Goal: Check status: Check status

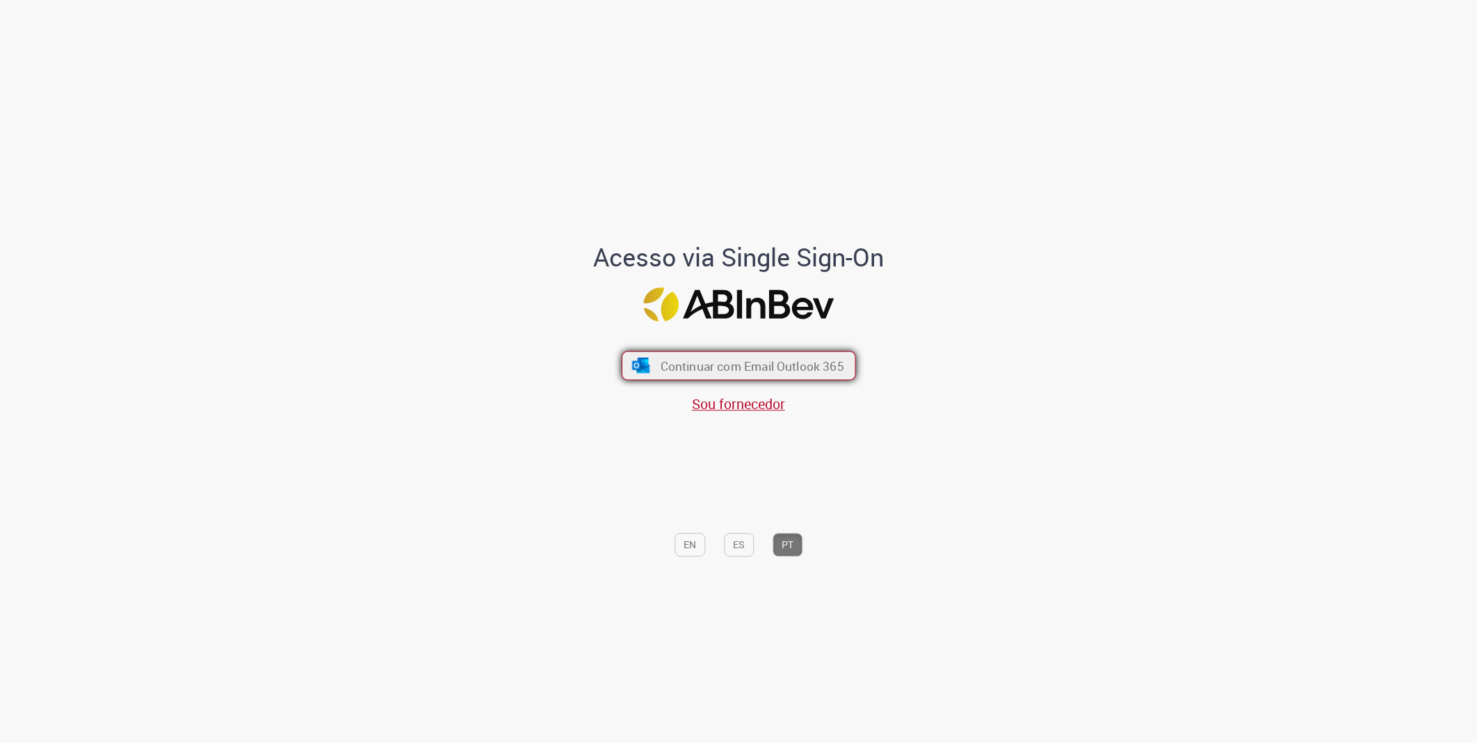
click at [706, 362] on span "Continuar com Email Outlook 365" at bounding box center [752, 365] width 184 height 16
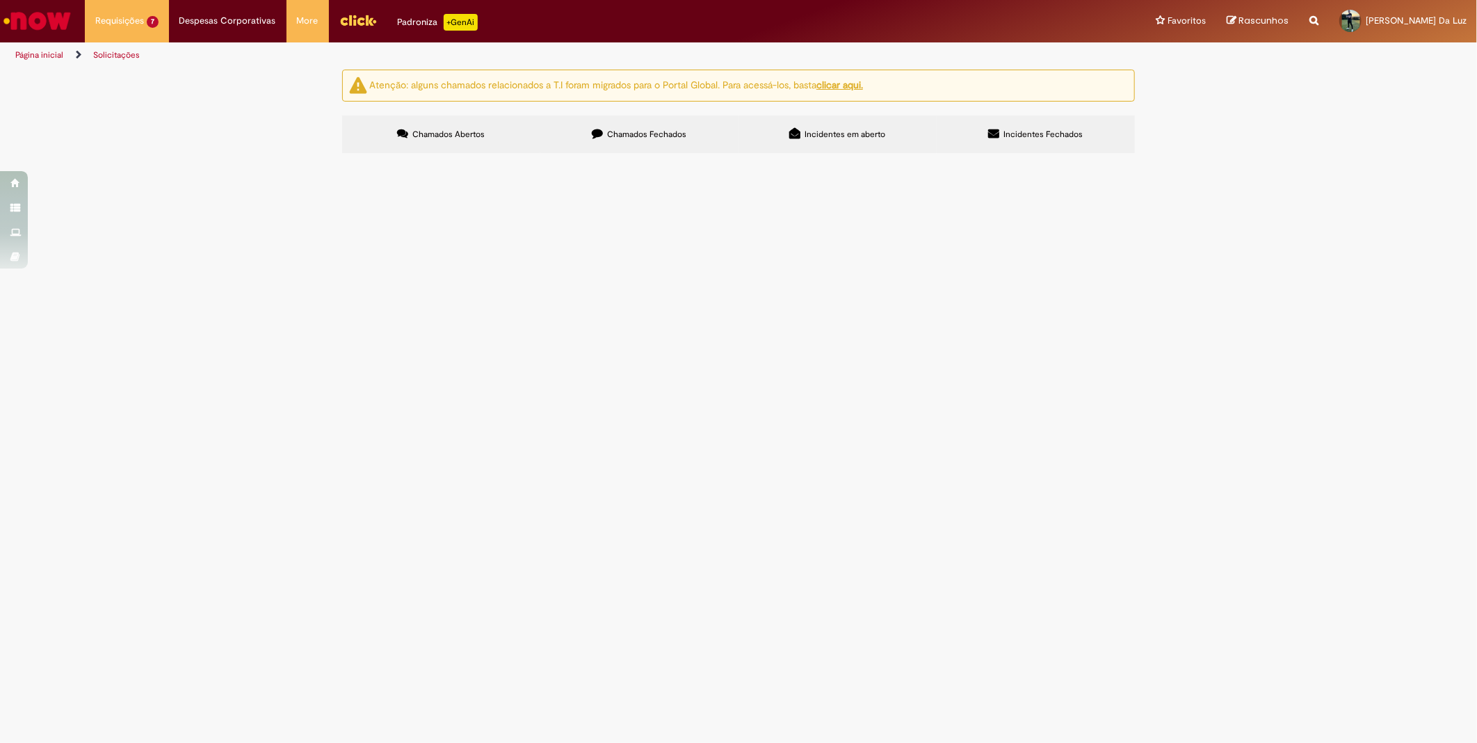
click at [684, 124] on label "Chamados Fechados" at bounding box center [639, 134] width 198 height 38
click at [0, 0] on span "Aquisição vedação valvula de vapor" at bounding box center [0, 0] width 0 height 0
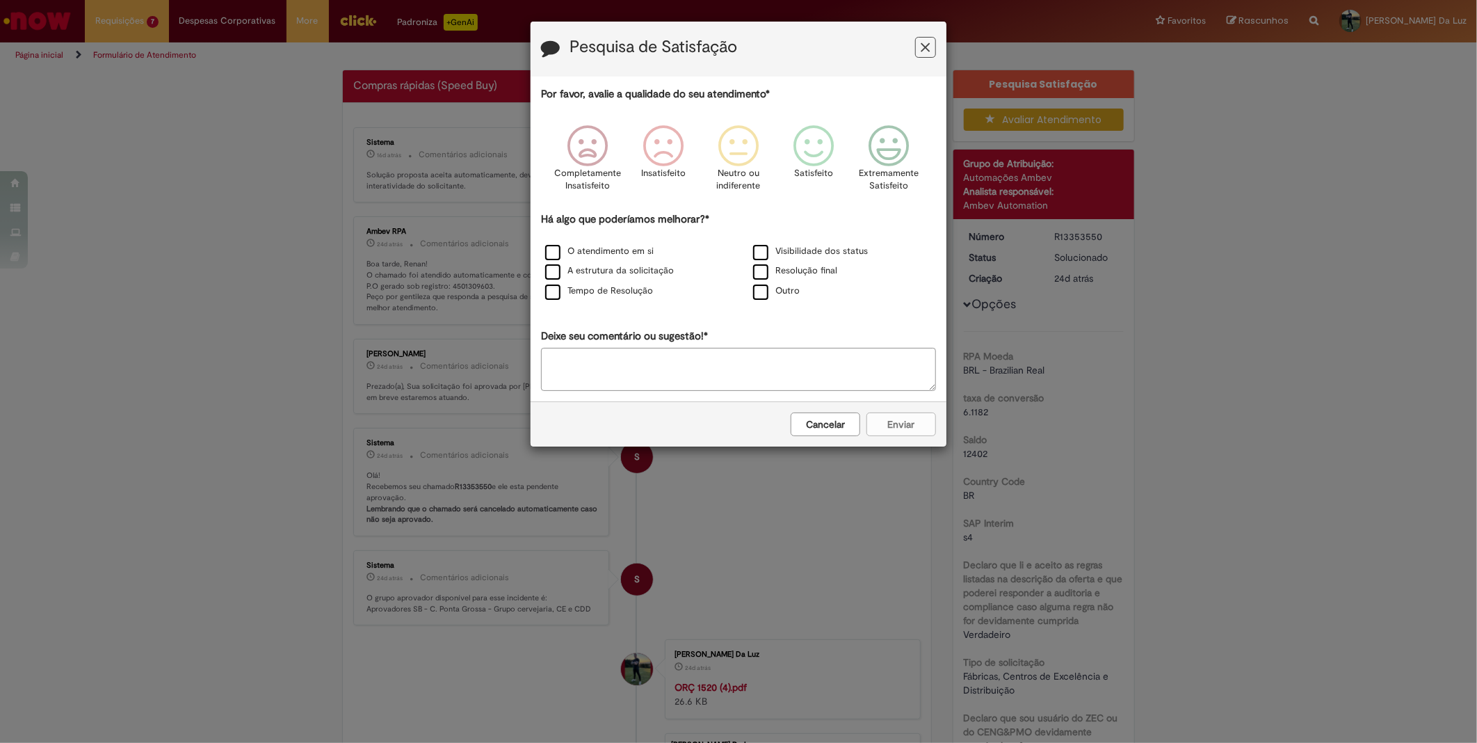
click at [834, 436] on button "Cancelar" at bounding box center [826, 424] width 70 height 24
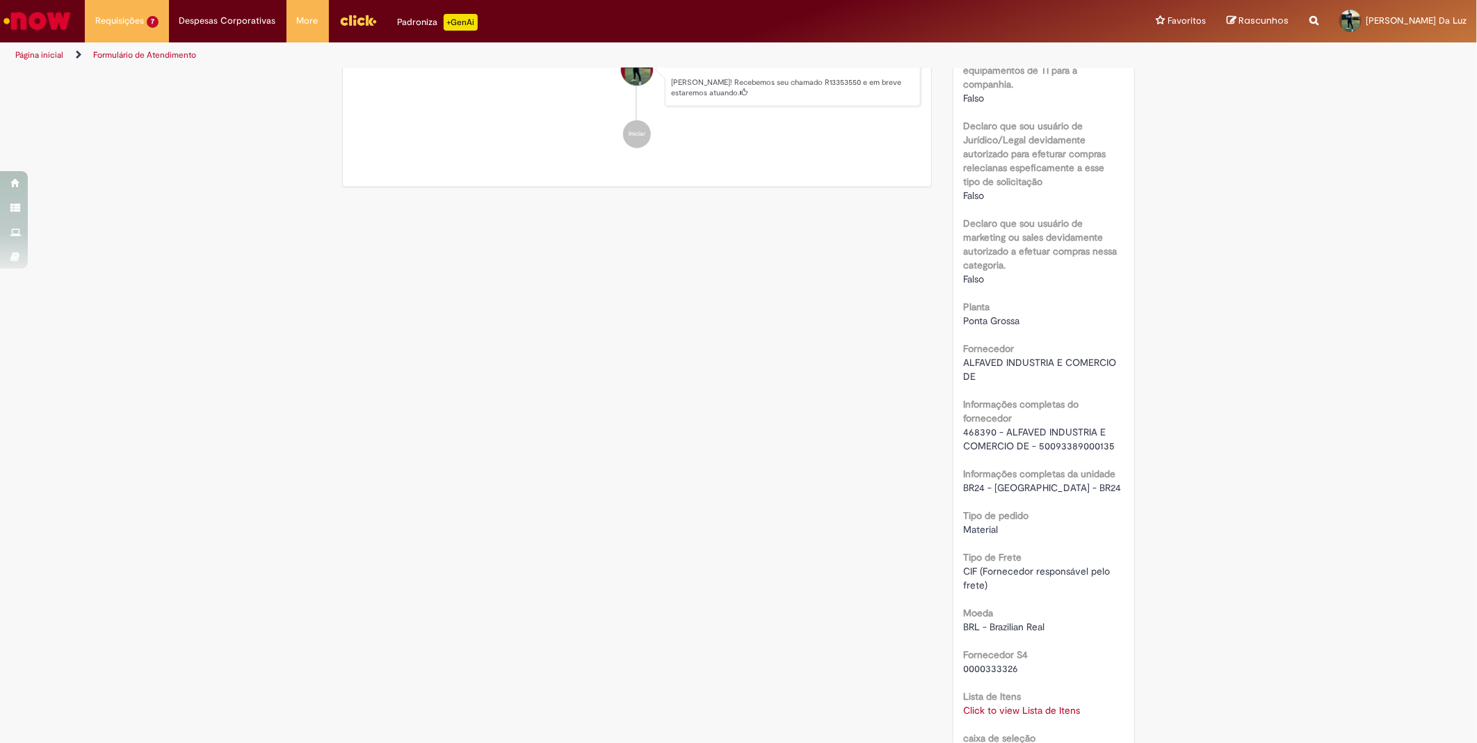
scroll to position [927, 0]
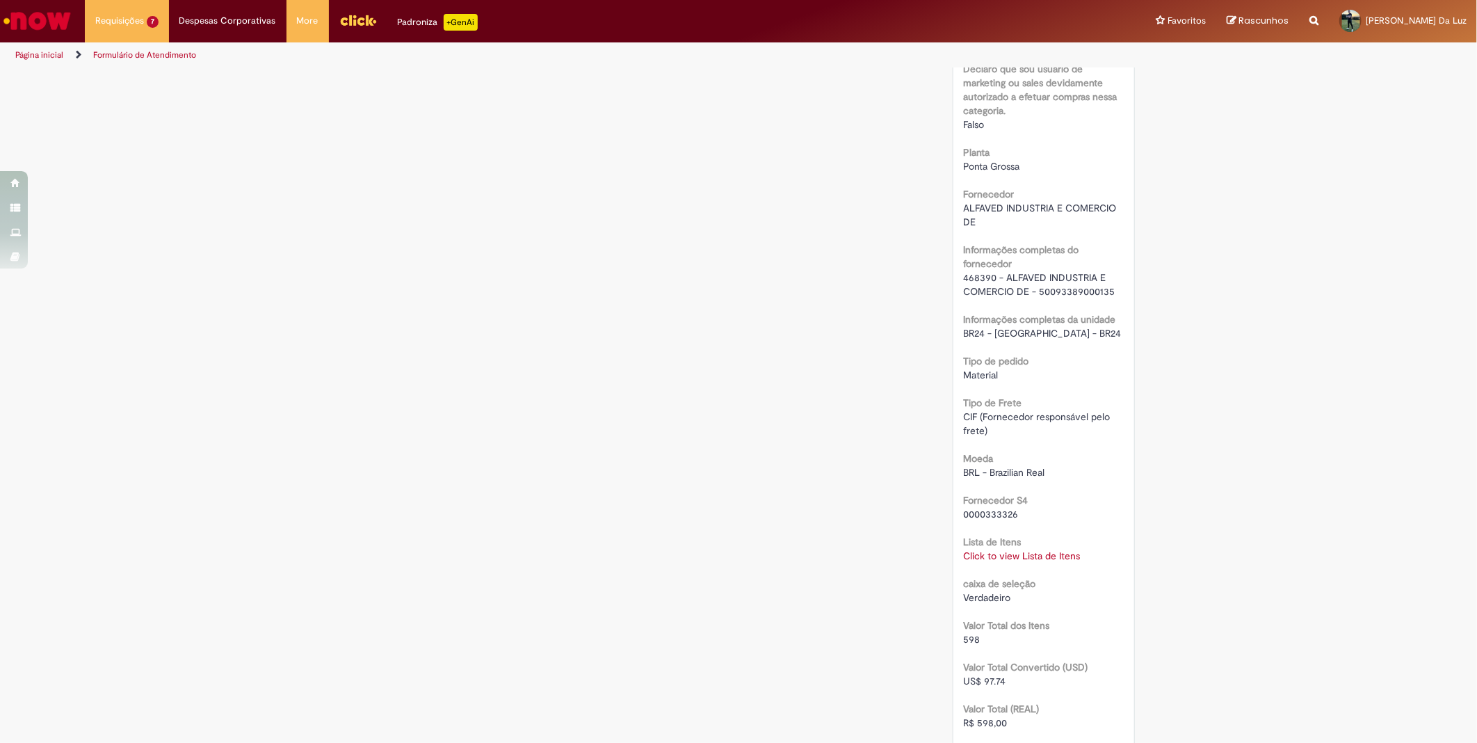
click at [980, 552] on link "Click to view Lista de Itens" at bounding box center [1022, 555] width 117 height 13
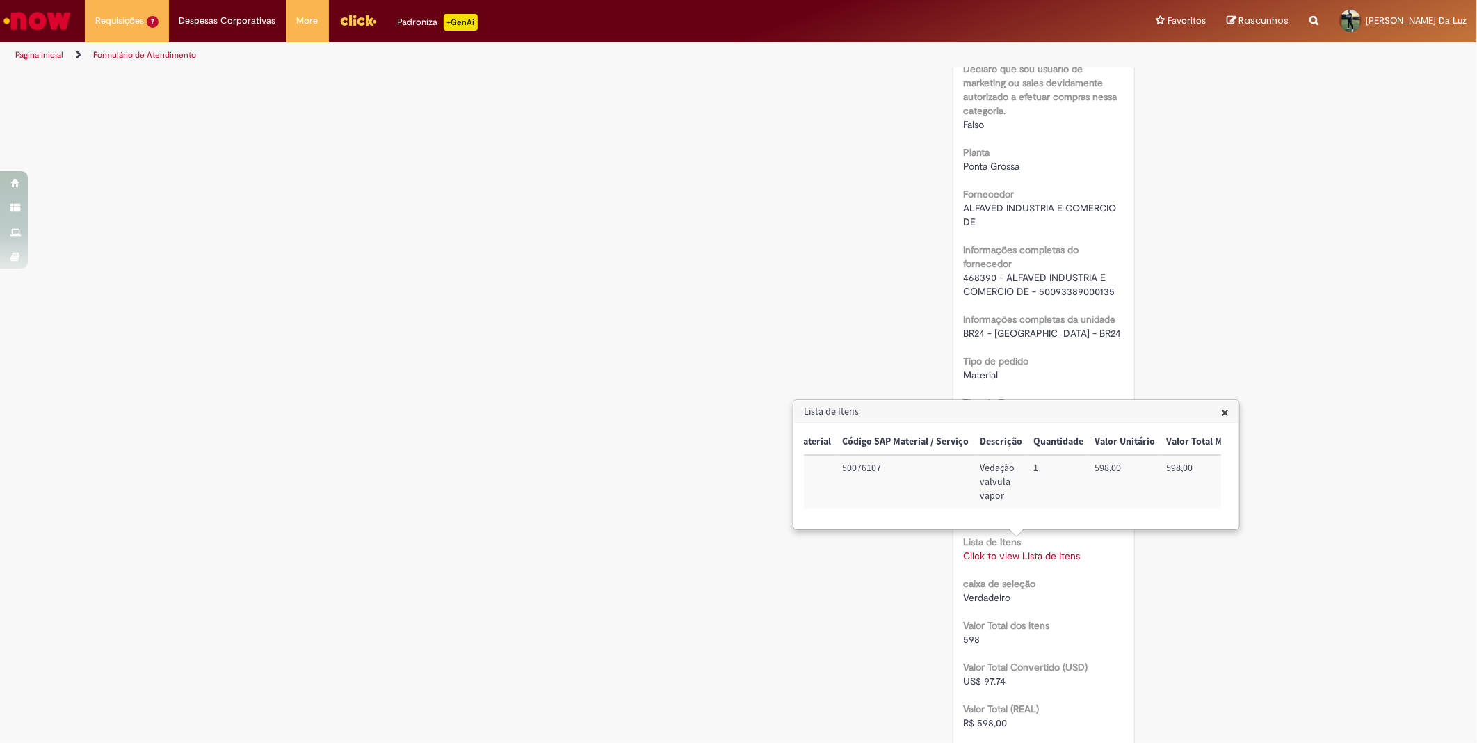
scroll to position [0, 137]
click at [1222, 413] on span "×" at bounding box center [1225, 412] width 8 height 19
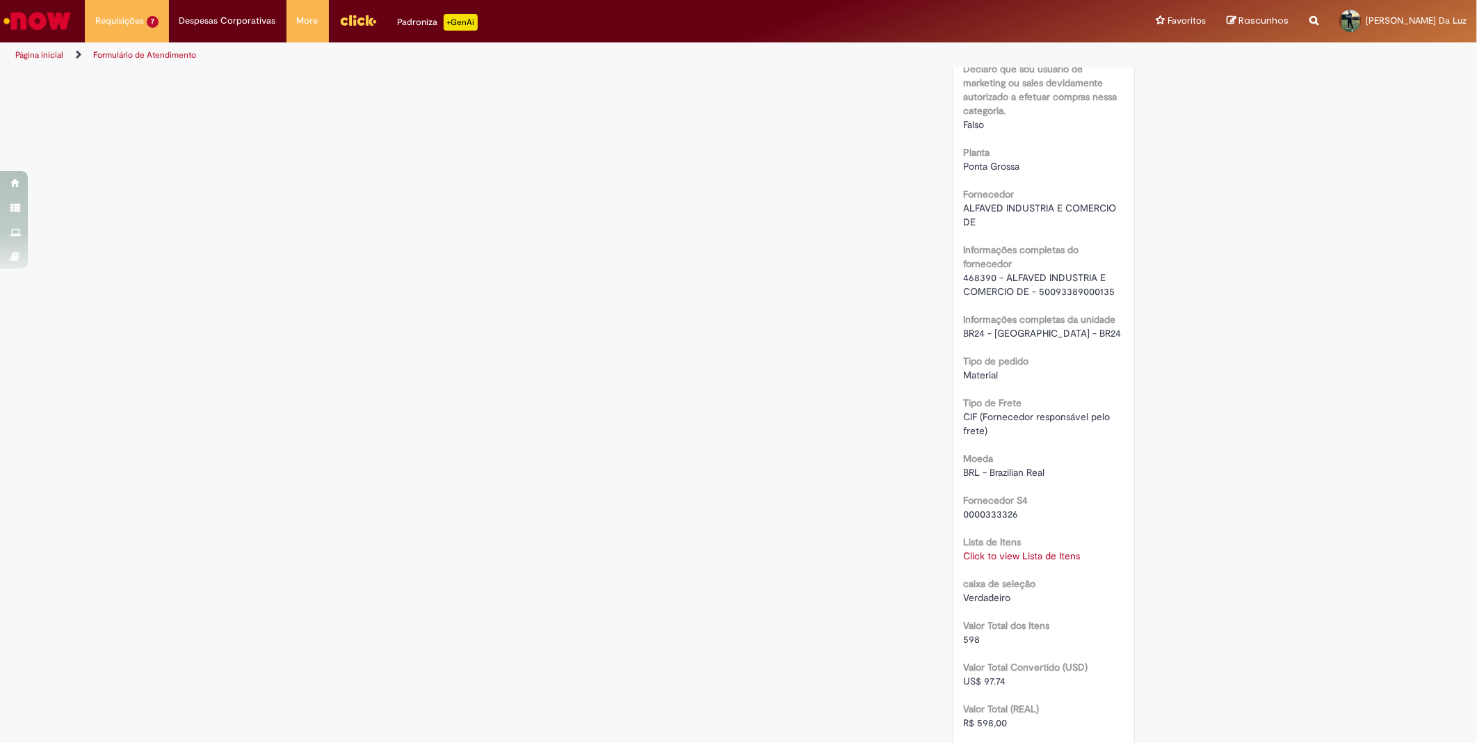
click at [726, 450] on div "Verificar Código de Barras Aguardando Aprovação Aguardando atendimento Em andam…" at bounding box center [739, 220] width 814 height 2155
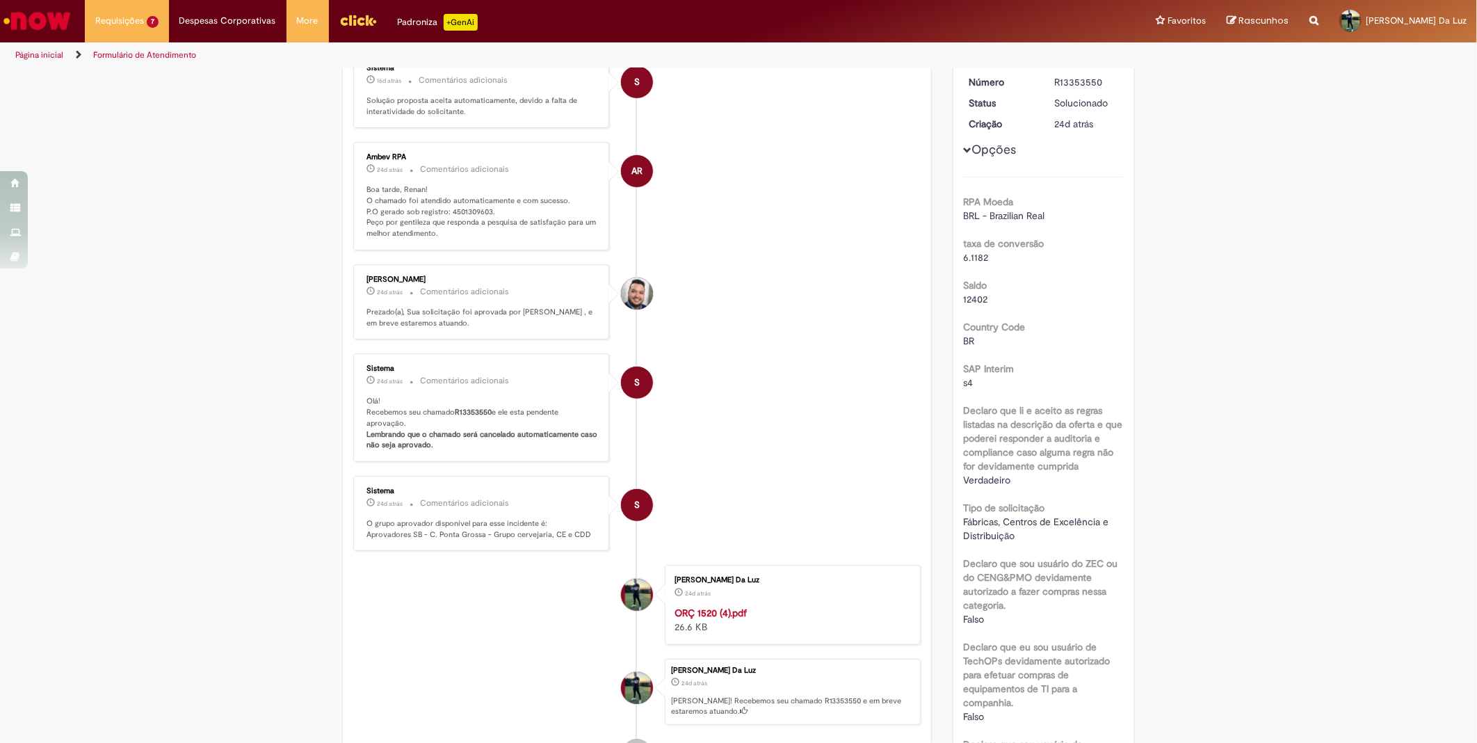
scroll to position [0, 0]
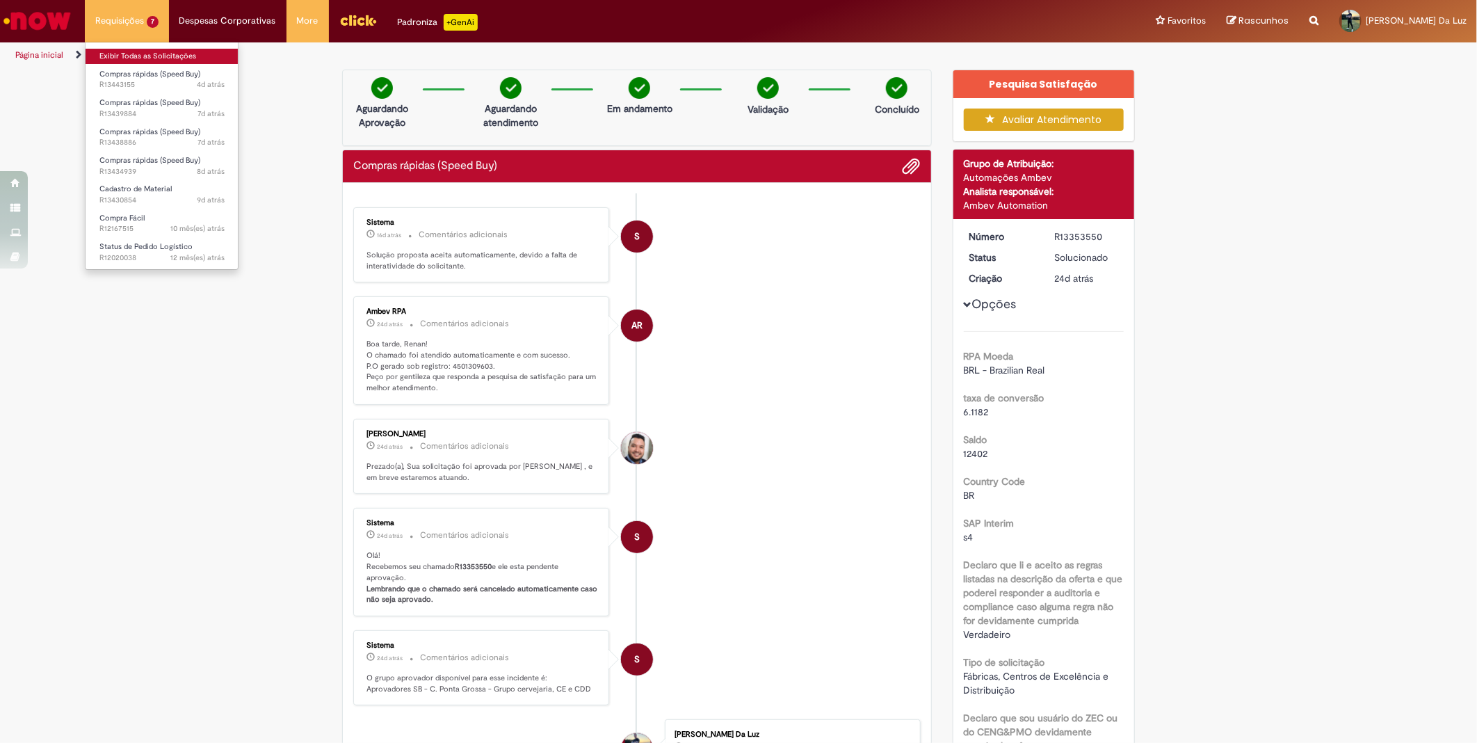
click at [134, 53] on link "Exibir Todas as Solicitações" at bounding box center [162, 56] width 153 height 15
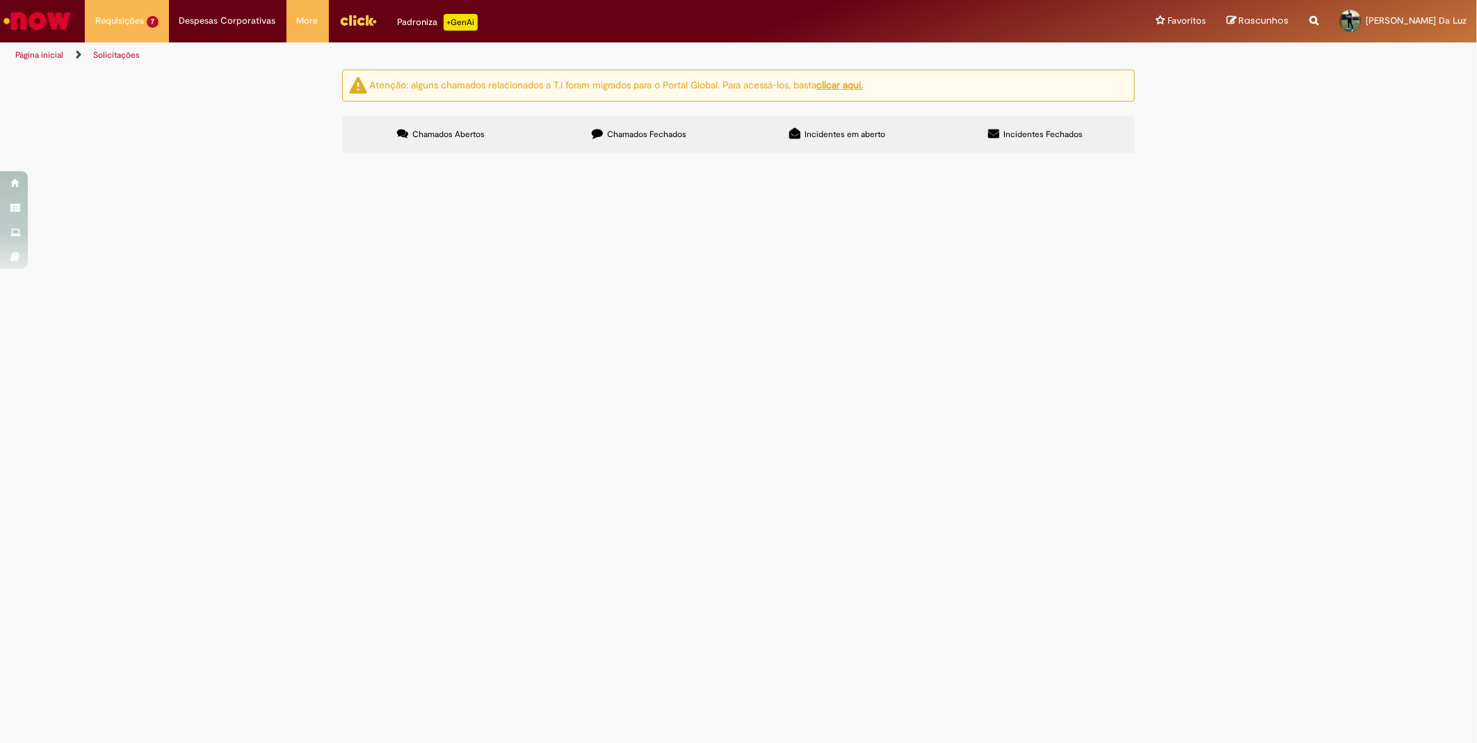
click at [689, 129] on label "Chamados Fechados" at bounding box center [639, 134] width 198 height 38
click at [0, 0] on td "Diafragma" at bounding box center [0, 0] width 0 height 0
click at [0, 0] on span "Diafragma" at bounding box center [0, 0] width 0 height 0
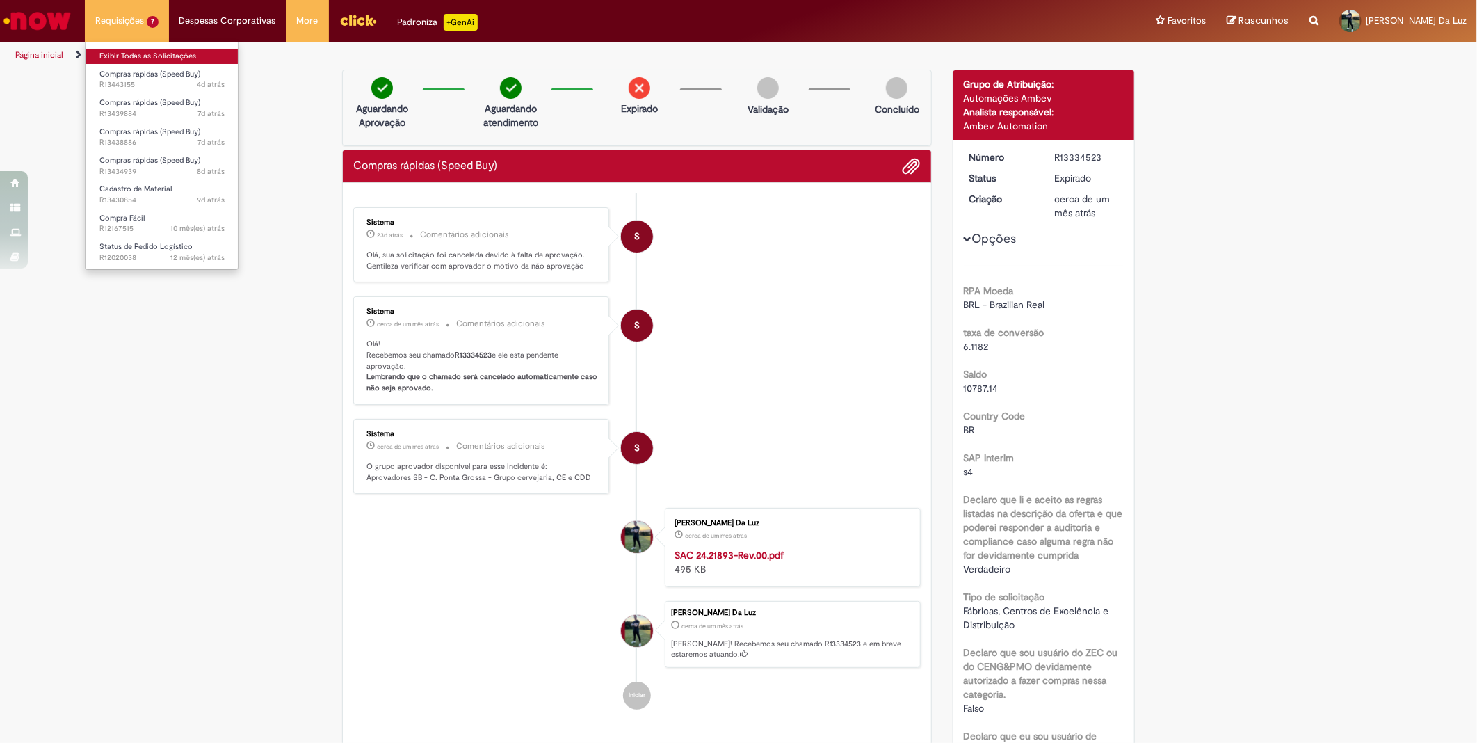
click at [127, 54] on link "Exibir Todas as Solicitações" at bounding box center [162, 56] width 153 height 15
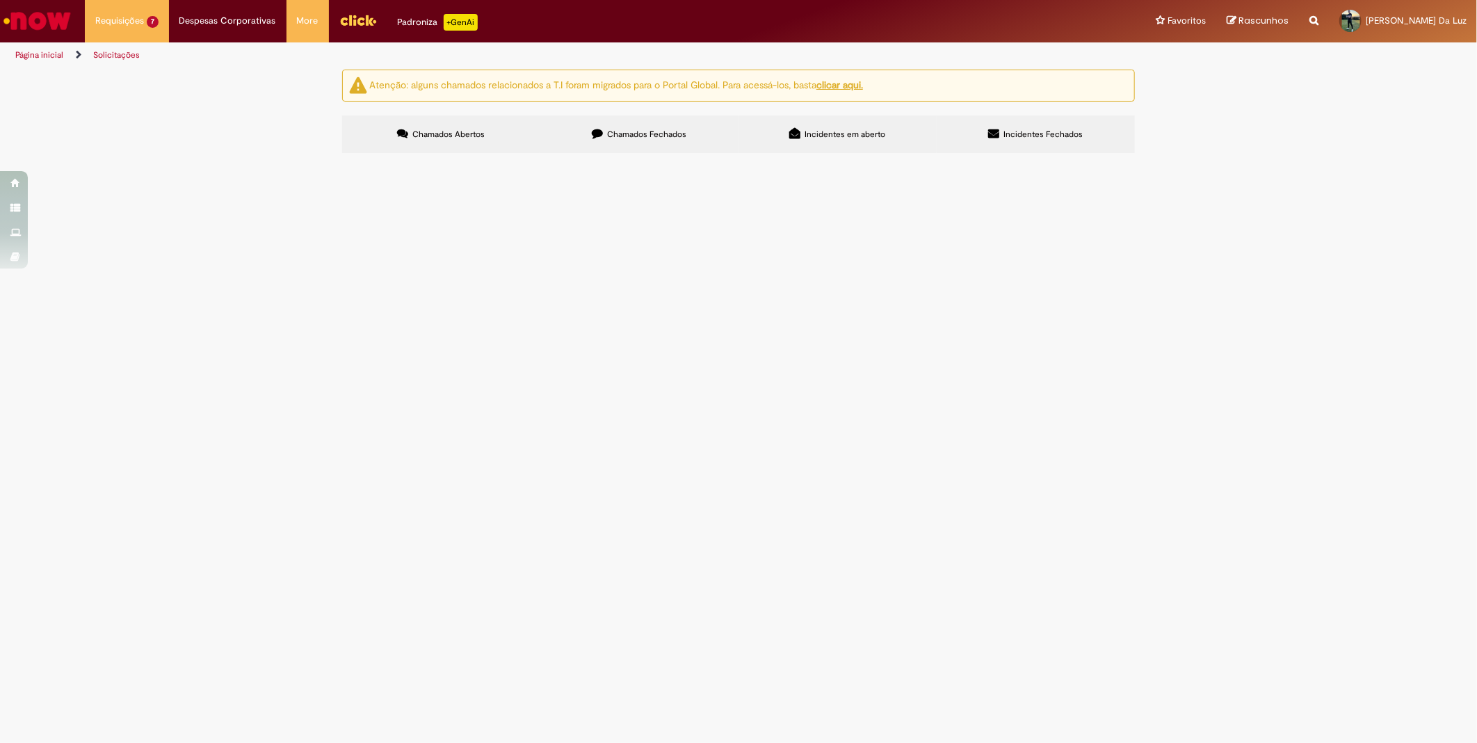
click at [642, 129] on span "Chamados Fechados" at bounding box center [647, 134] width 79 height 11
click at [0, 0] on span "Diafragma atuador brassagem" at bounding box center [0, 0] width 0 height 0
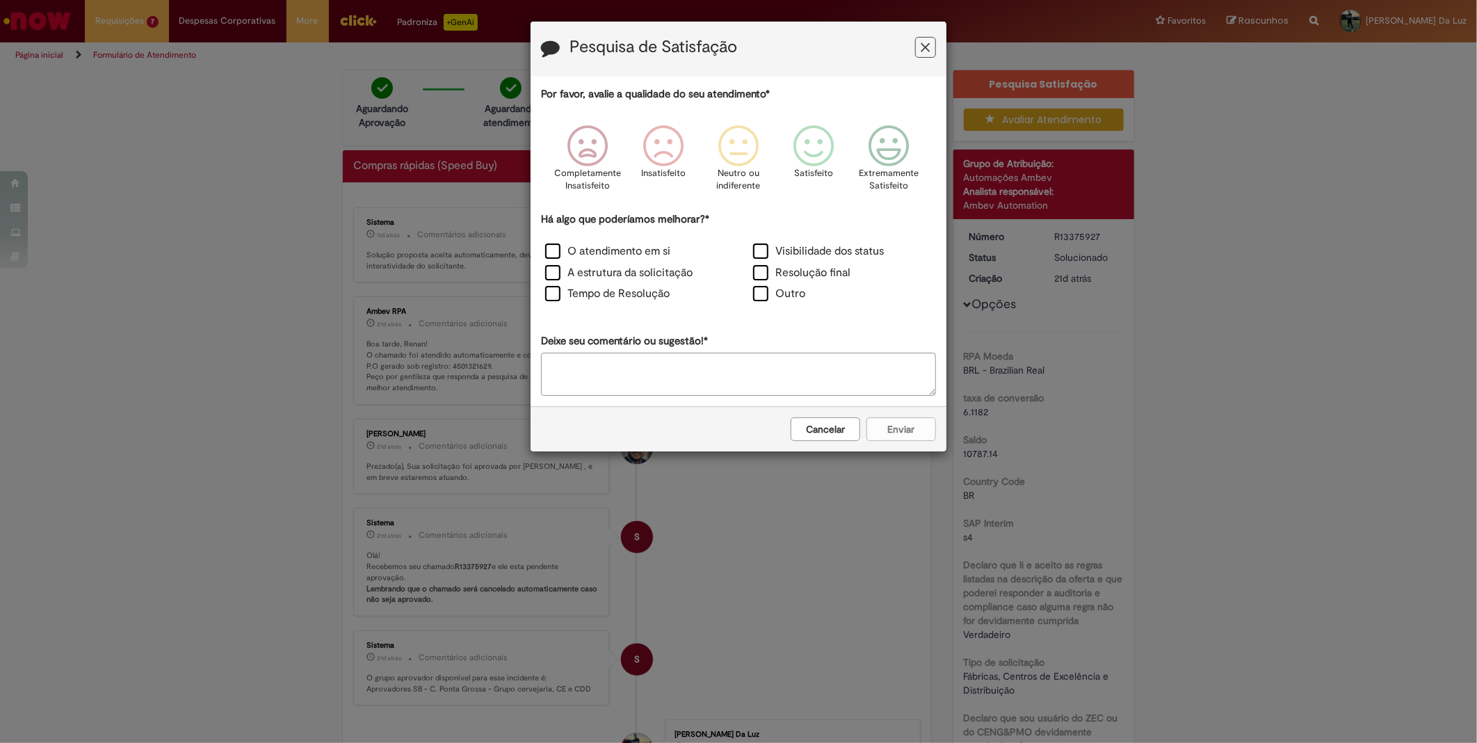
click at [819, 435] on button "Cancelar" at bounding box center [826, 429] width 70 height 24
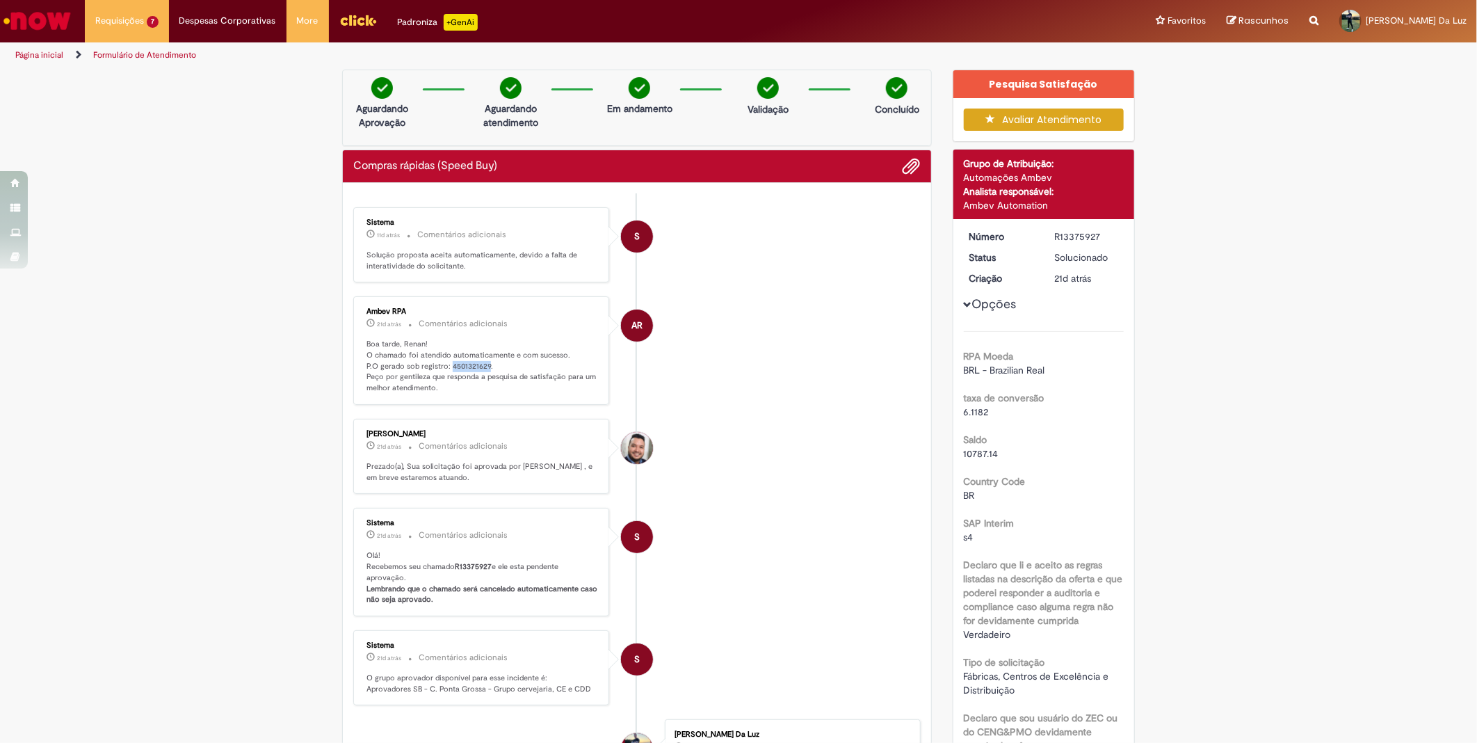
drag, startPoint x: 442, startPoint y: 364, endPoint x: 480, endPoint y: 364, distance: 38.2
click at [480, 364] on p "Boa tarde, Renan! O chamado foi atendido automaticamente e com sucesso. P.O ger…" at bounding box center [482, 366] width 232 height 55
copy p "4501321629"
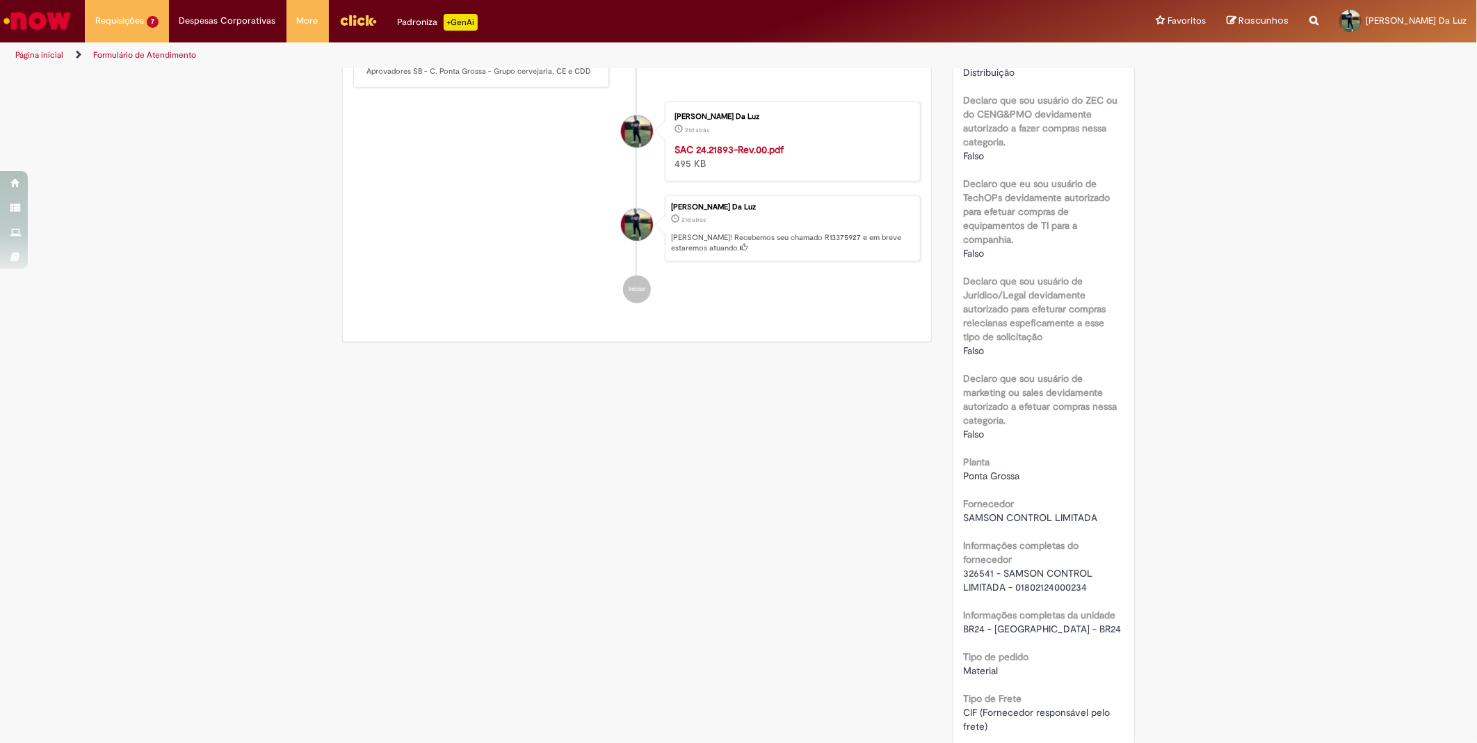
scroll to position [773, 0]
